Goal: Use online tool/utility: Utilize a website feature to perform a specific function

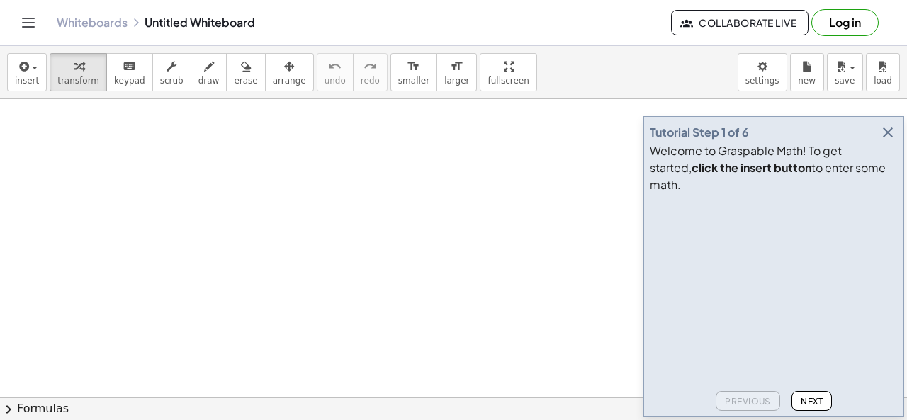
click at [886, 141] on icon "button" at bounding box center [887, 132] width 17 height 17
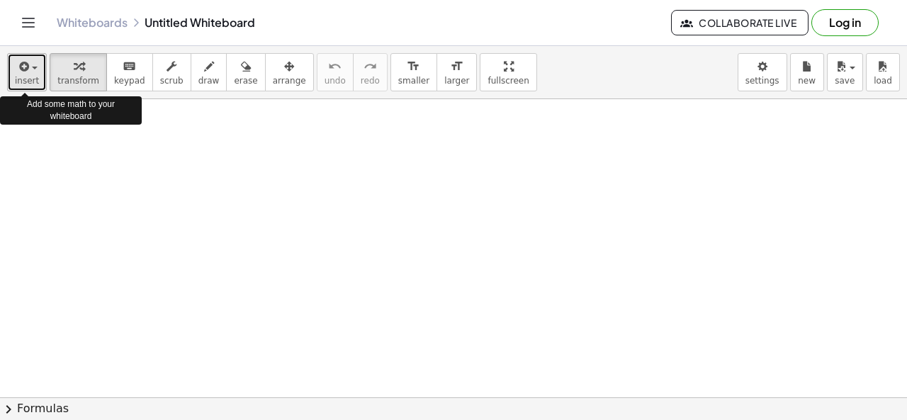
click at [15, 77] on span "insert" at bounding box center [27, 81] width 24 height 10
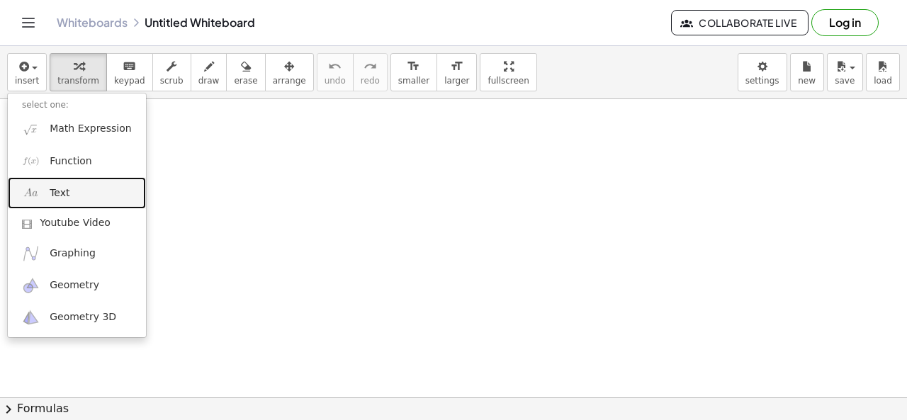
click at [116, 196] on link "Text" at bounding box center [77, 193] width 138 height 32
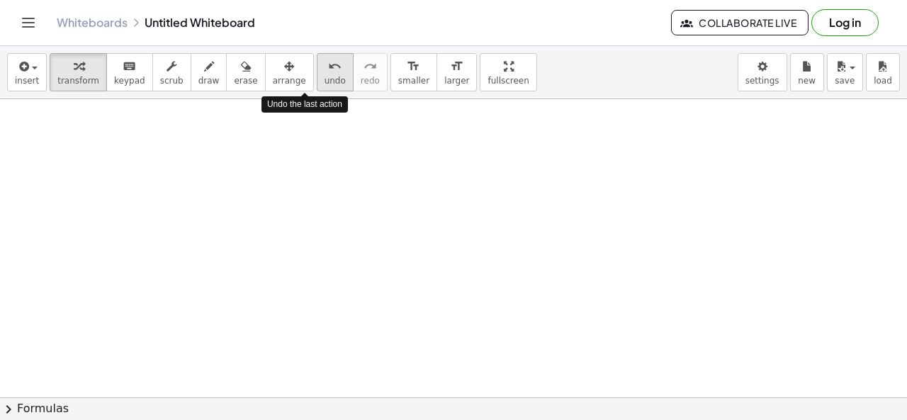
click at [328, 59] on icon "undo" at bounding box center [334, 66] width 13 height 17
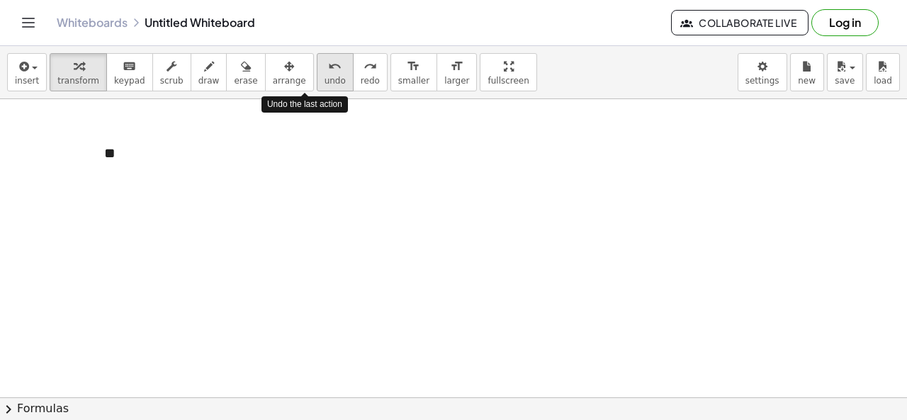
click at [328, 59] on icon "undo" at bounding box center [334, 66] width 13 height 17
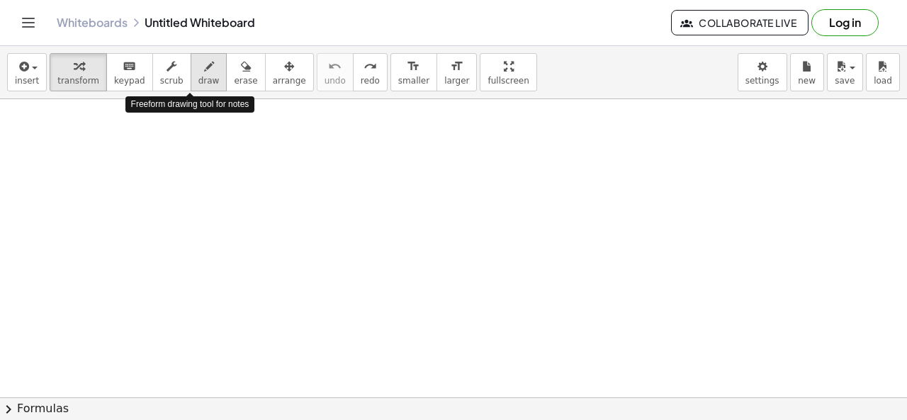
click at [204, 69] on icon "button" at bounding box center [209, 66] width 10 height 17
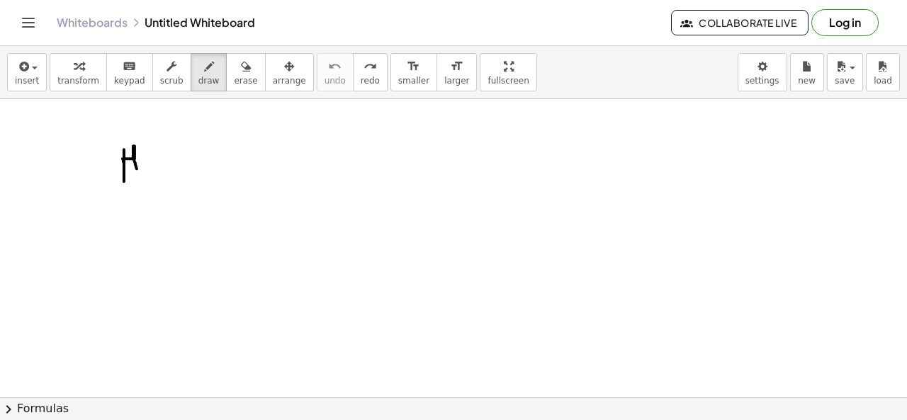
drag, startPoint x: 124, startPoint y: 149, endPoint x: 137, endPoint y: 174, distance: 28.2
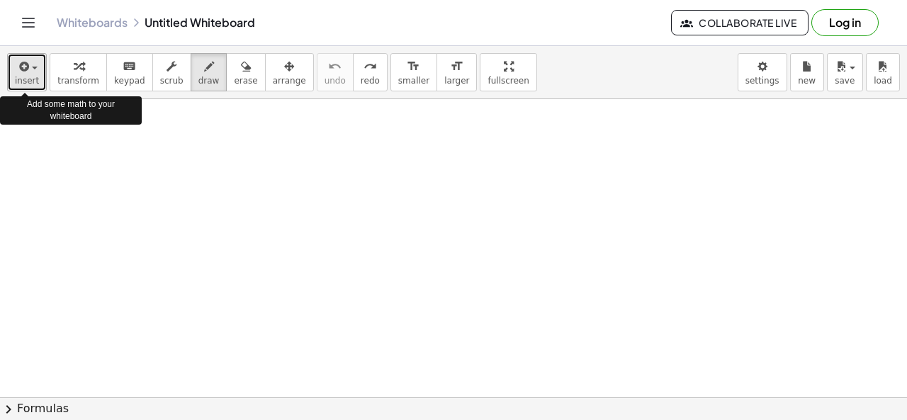
click at [21, 67] on icon "button" at bounding box center [22, 66] width 13 height 17
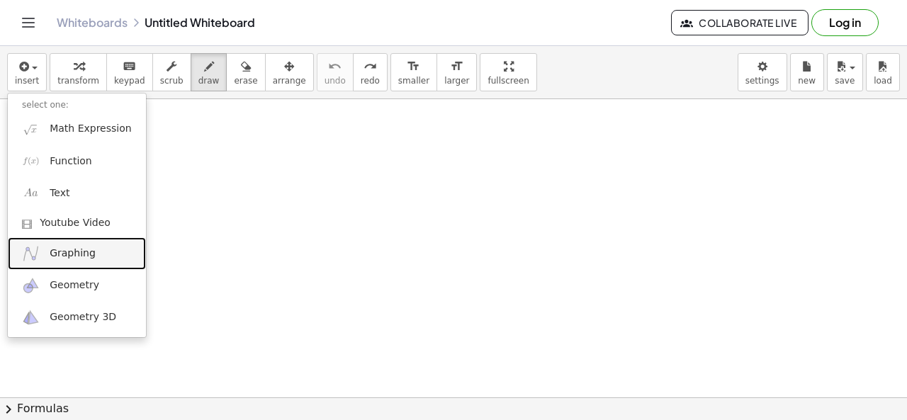
click at [79, 249] on span "Graphing" at bounding box center [73, 254] width 46 height 14
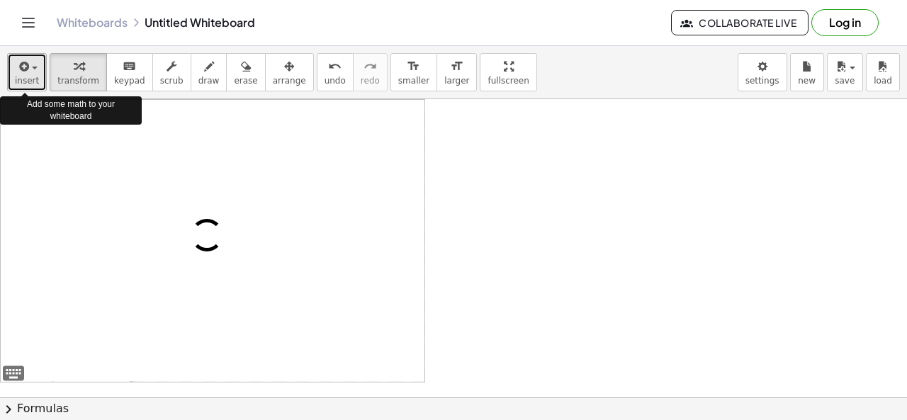
click at [19, 67] on icon "button" at bounding box center [22, 66] width 13 height 17
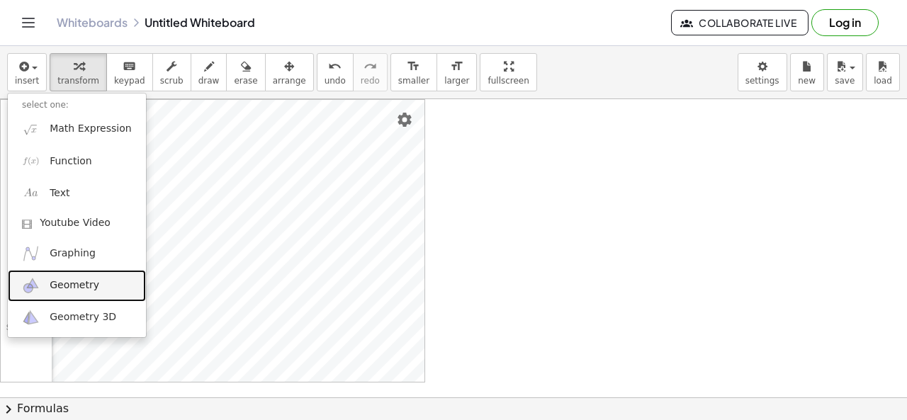
click at [67, 276] on link "Geometry" at bounding box center [77, 286] width 138 height 32
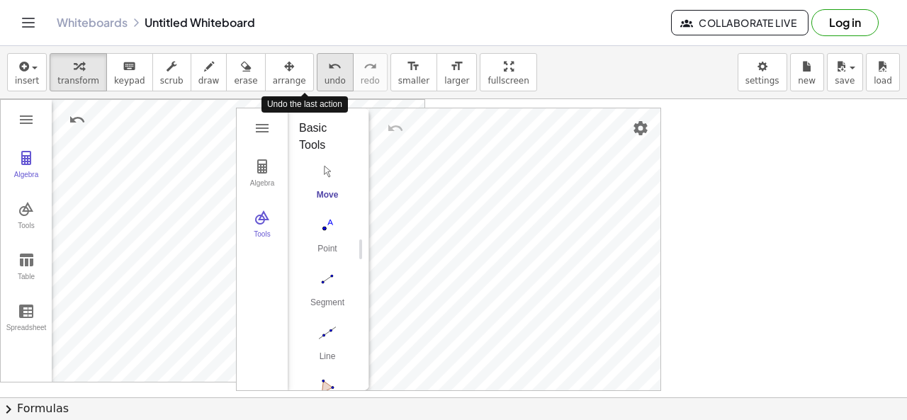
click at [325, 67] on div "undo" at bounding box center [335, 65] width 21 height 17
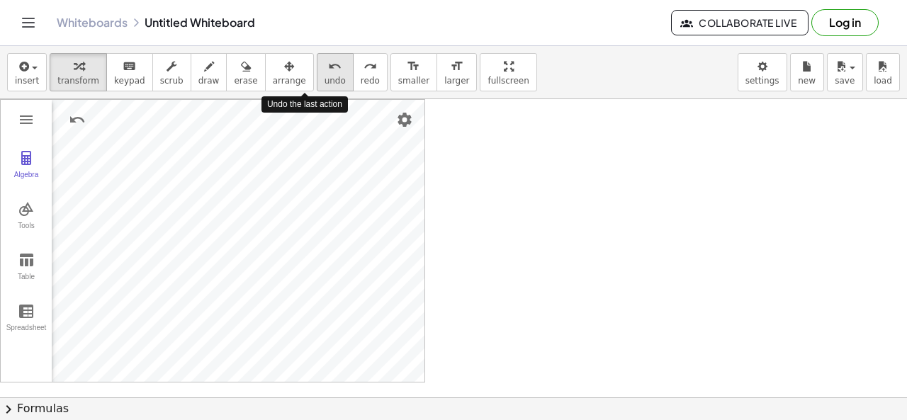
click at [325, 67] on div "undo" at bounding box center [335, 65] width 21 height 17
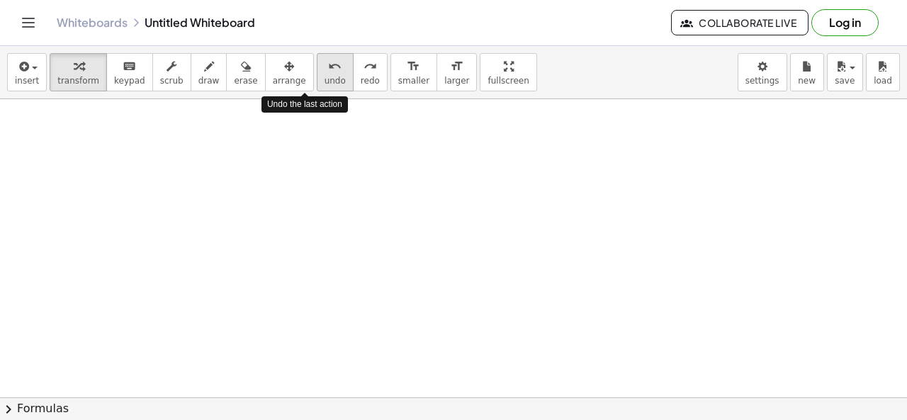
click at [325, 67] on div "undo" at bounding box center [335, 65] width 21 height 17
